Goal: Information Seeking & Learning: Understand process/instructions

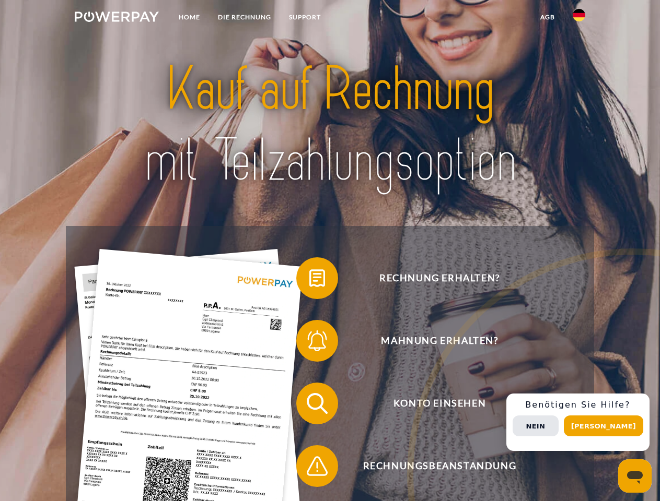
click at [116, 18] on img at bounding box center [117, 16] width 84 height 10
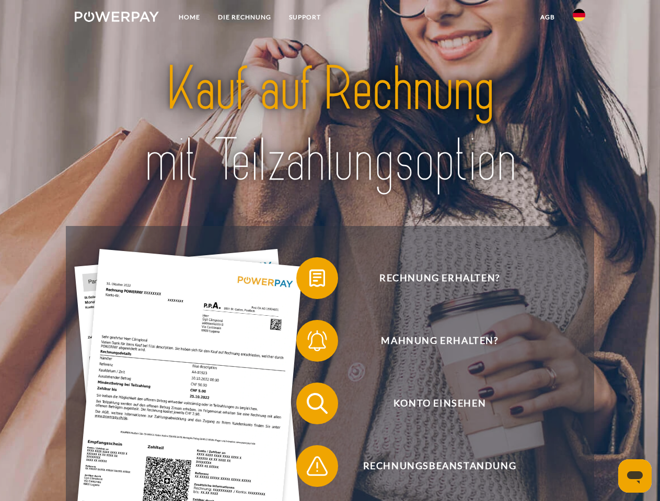
click at [579, 18] on img at bounding box center [578, 15] width 13 height 13
click at [547, 17] on link "agb" at bounding box center [547, 17] width 32 height 19
click at [309, 280] on span at bounding box center [301, 278] width 52 height 52
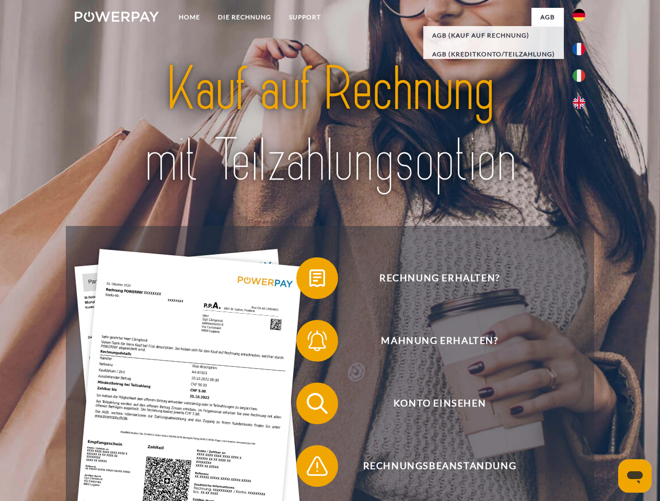
click at [309, 343] on span at bounding box center [301, 341] width 52 height 52
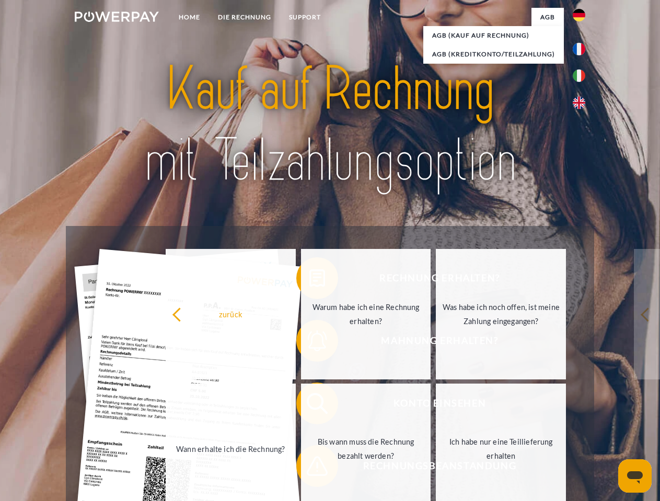
click at [309, 406] on link "Bis wann muss die Rechnung bezahlt werden?" at bounding box center [366, 449] width 130 height 131
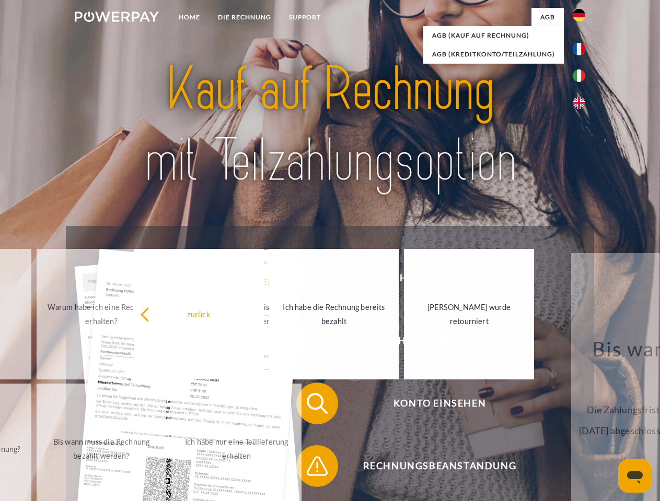
click at [309, 468] on span at bounding box center [301, 466] width 52 height 52
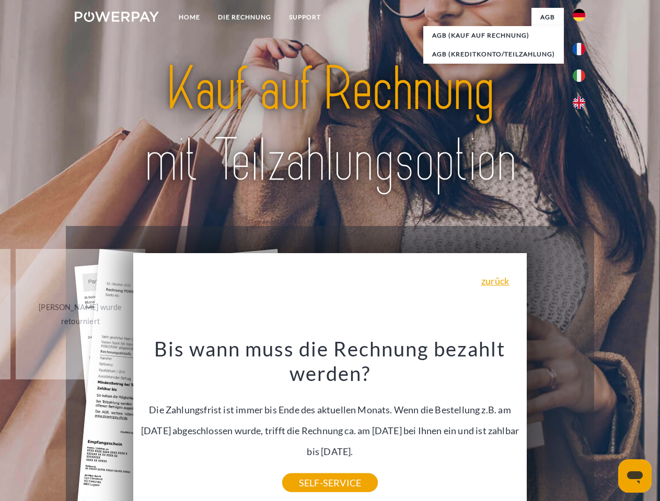
click at [581, 423] on div "Rechnung erhalten? Mahnung erhalten? Konto einsehen" at bounding box center [330, 435] width 528 height 418
click at [556, 425] on span "Konto einsehen" at bounding box center [439, 404] width 256 height 42
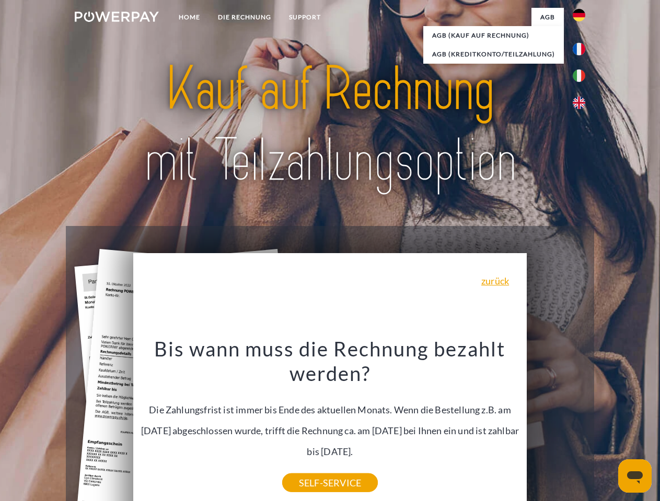
click at [607, 426] on header "Home DIE RECHNUNG SUPPORT" at bounding box center [330, 360] width 660 height 721
